Goal: Navigation & Orientation: Find specific page/section

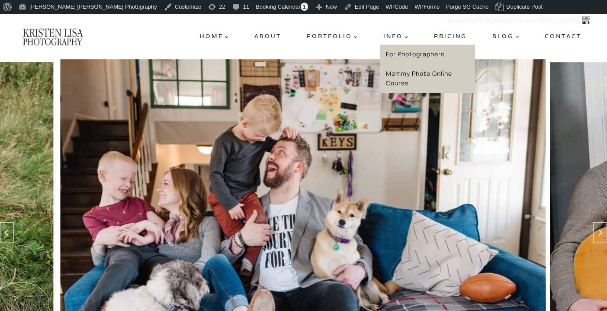
click at [400, 76] on link "Mommy Photo Online Course" at bounding box center [427, 78] width 95 height 29
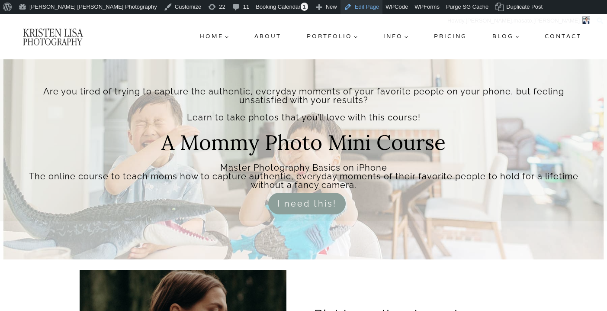
click at [341, 9] on link "Edit Page" at bounding box center [362, 7] width 42 height 14
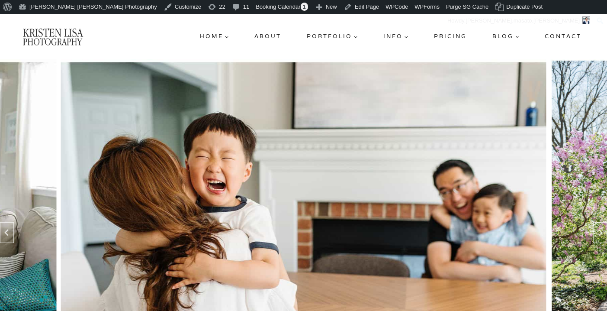
click at [452, 36] on link "Pricing" at bounding box center [451, 37] width 40 height 16
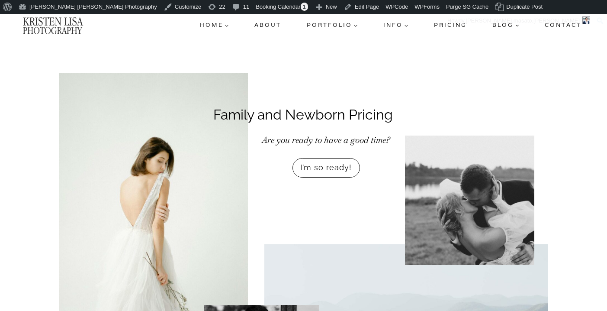
scroll to position [37, 0]
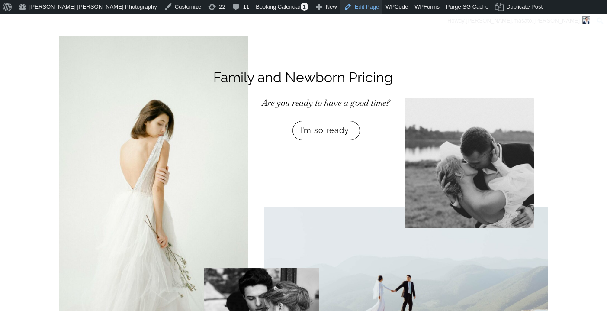
click at [341, 9] on link "Edit Page" at bounding box center [362, 7] width 42 height 14
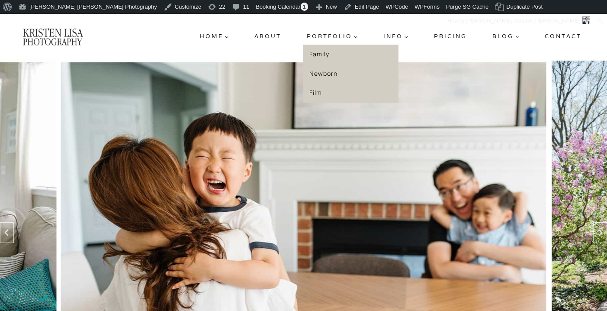
click at [330, 55] on link "Family" at bounding box center [350, 54] width 95 height 19
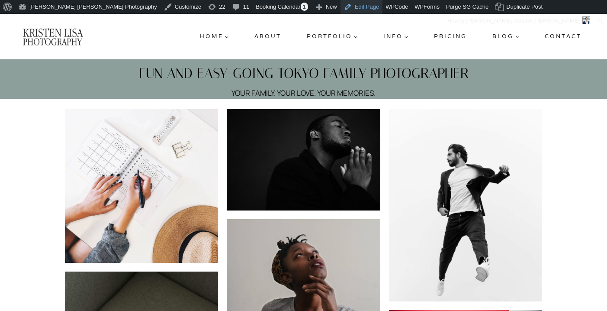
click at [341, 7] on link "Edit Page" at bounding box center [362, 7] width 42 height 14
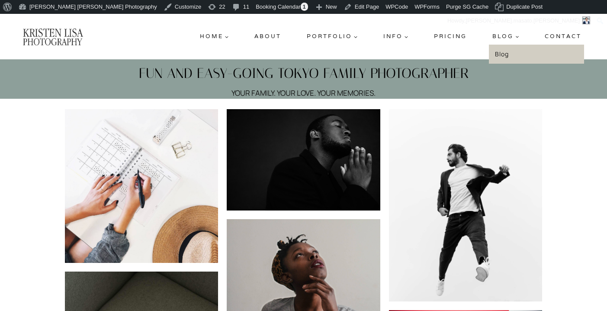
click at [503, 36] on span "Blog Expand" at bounding box center [506, 36] width 27 height 9
click at [506, 52] on link "Blog" at bounding box center [536, 54] width 95 height 19
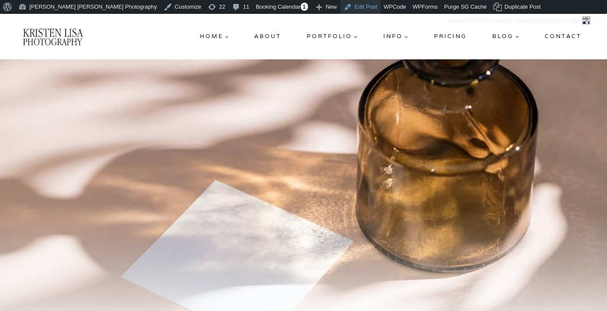
click at [341, 6] on link "Edit Post" at bounding box center [361, 7] width 40 height 14
